Goal: Transaction & Acquisition: Download file/media

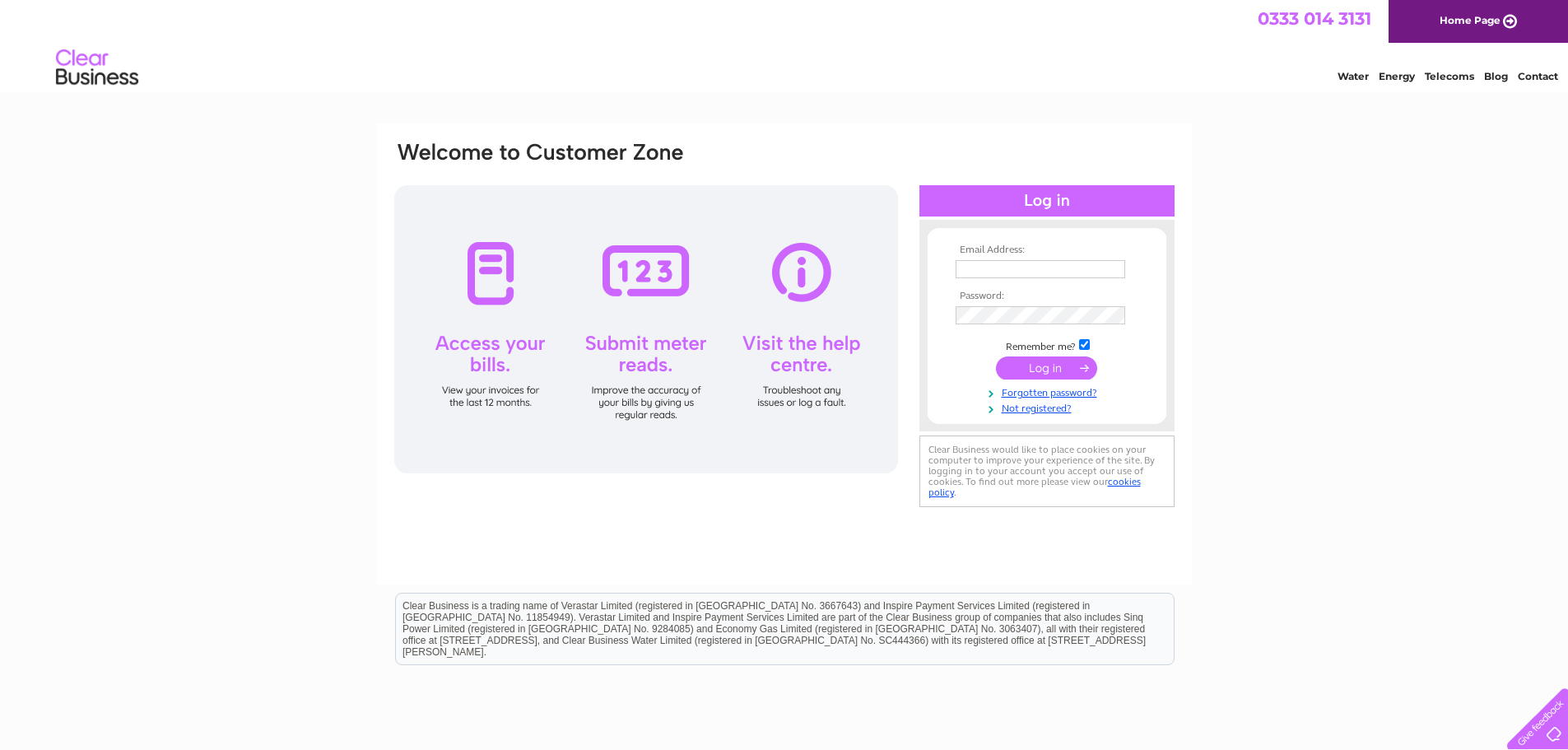
type input "[EMAIL_ADDRESS][DOMAIN_NAME]"
click at [1044, 372] on input "submit" at bounding box center [1046, 367] width 101 height 23
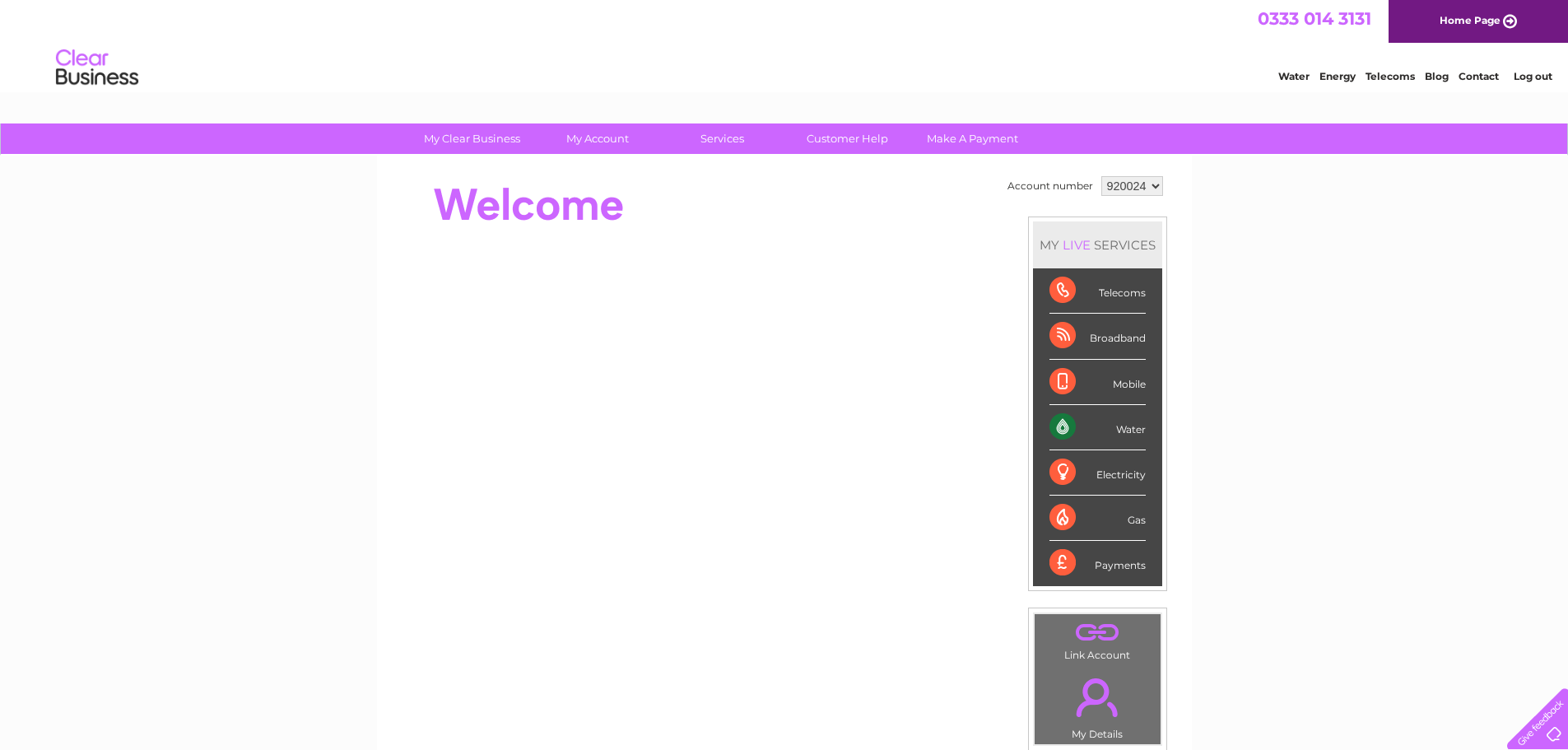
click at [1059, 425] on div "Water" at bounding box center [1097, 428] width 97 height 45
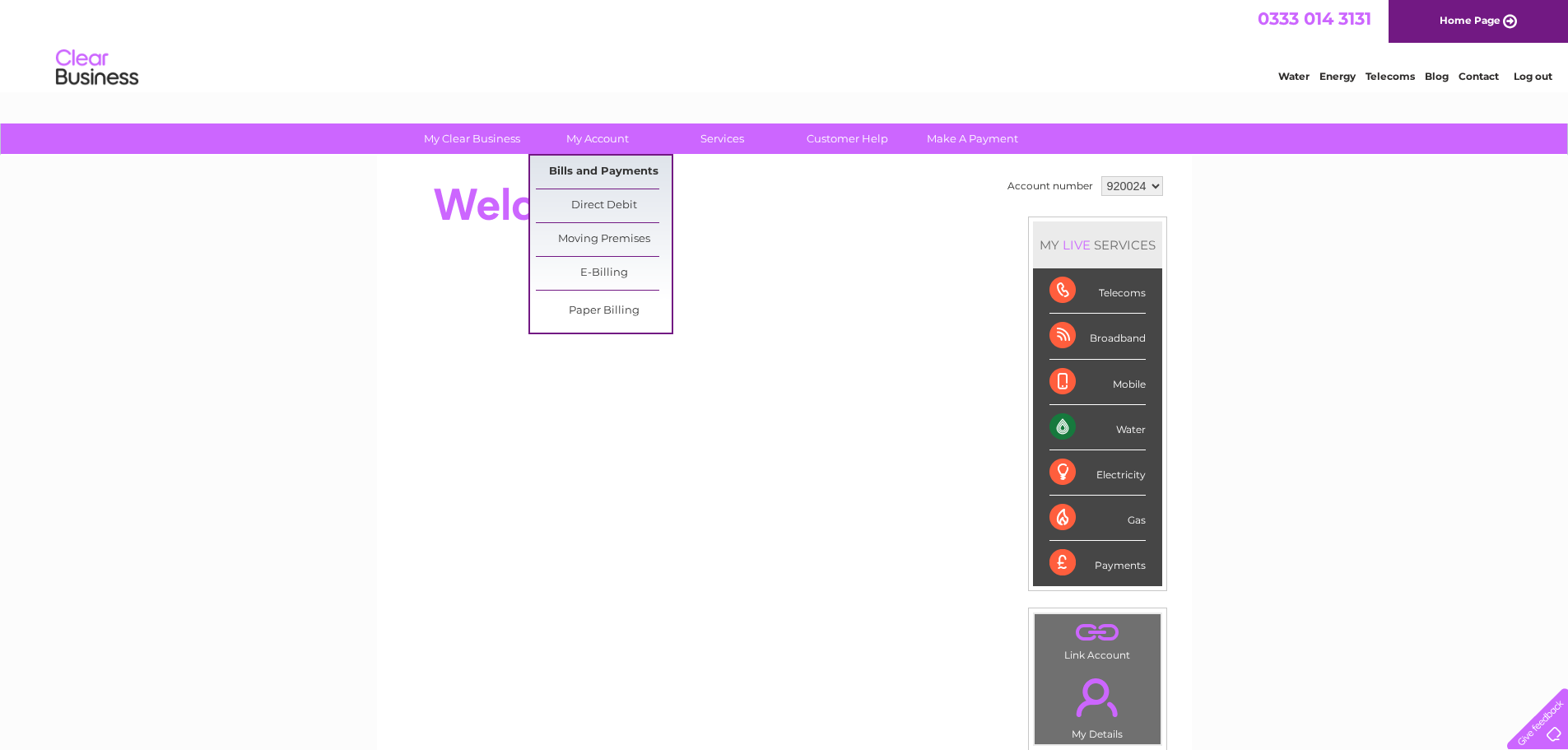
click at [603, 164] on link "Bills and Payments" at bounding box center [604, 172] width 136 height 33
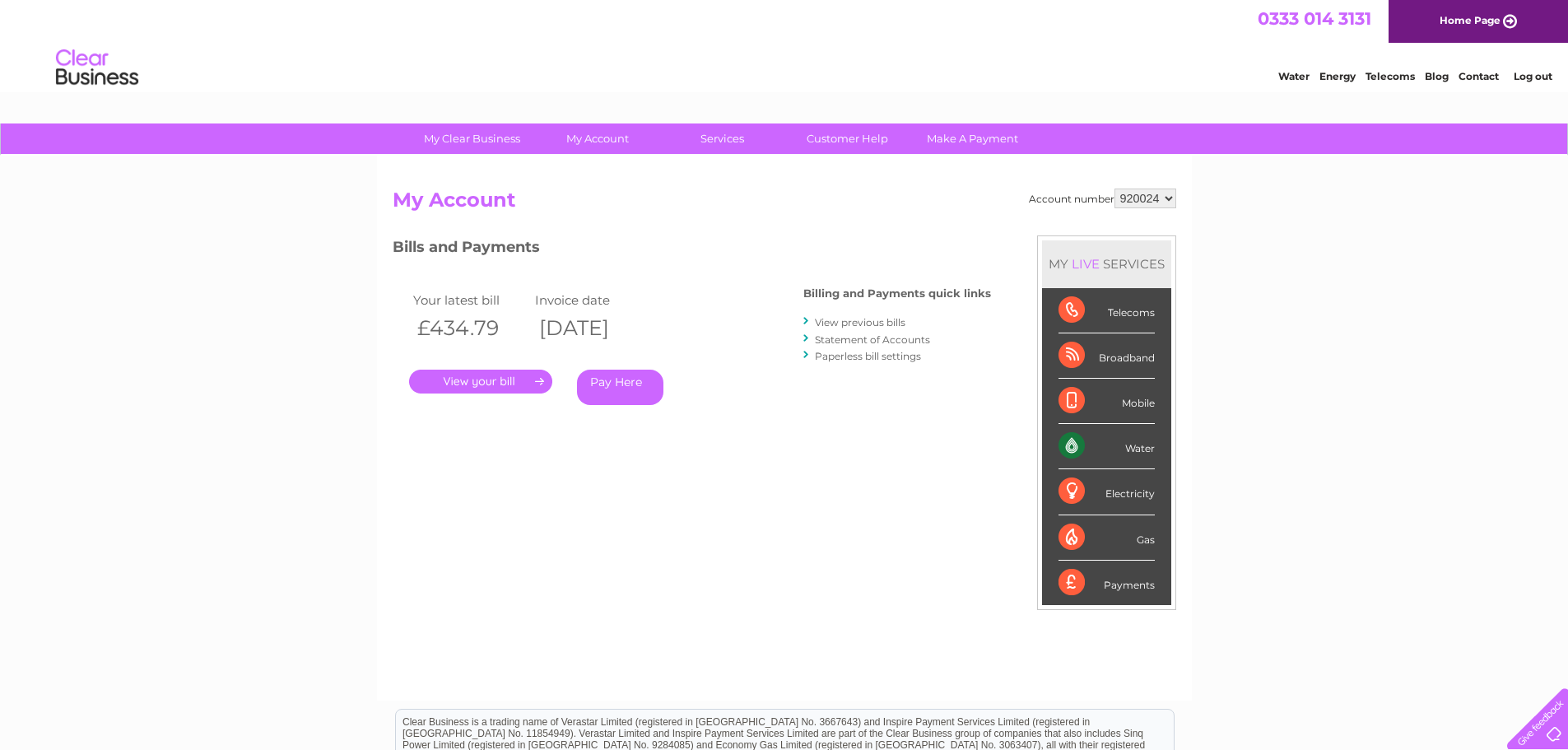
click at [870, 325] on link "View previous bills" at bounding box center [860, 322] width 91 height 13
click at [806, 324] on div at bounding box center [807, 321] width 8 height 16
click at [838, 320] on link "View previous bills" at bounding box center [860, 322] width 91 height 13
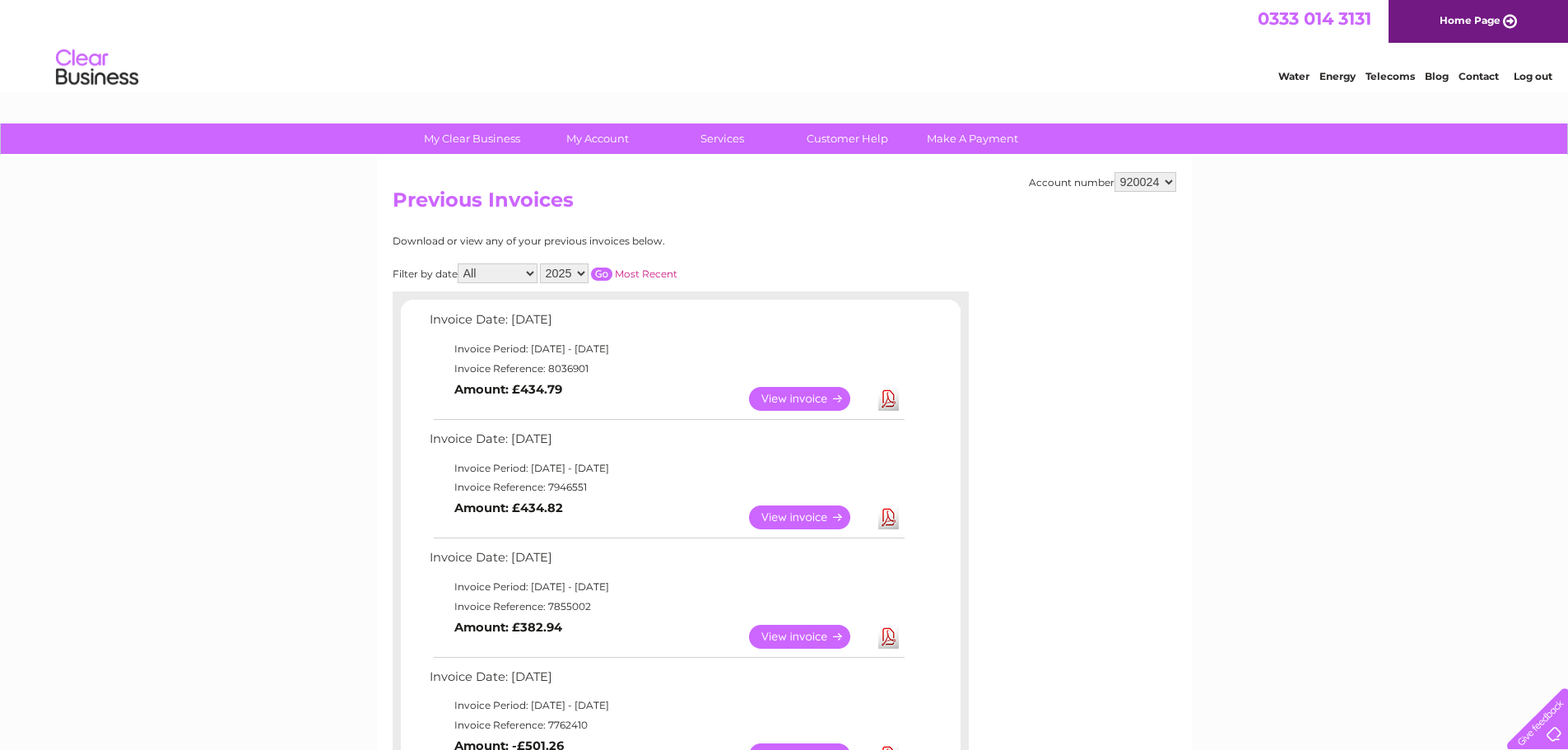
click at [893, 520] on link "Download" at bounding box center [888, 517] width 20 height 24
click at [895, 636] on link "Download" at bounding box center [888, 637] width 20 height 24
